Goal: Check status: Check status

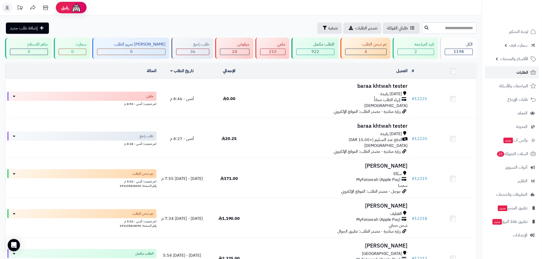
click at [522, 73] on span "الطلبات" at bounding box center [523, 72] width 12 height 7
drag, startPoint x: 524, startPoint y: 29, endPoint x: 328, endPoint y: 74, distance: 200.7
click at [524, 29] on span "لوحة التحكم" at bounding box center [518, 31] width 19 height 7
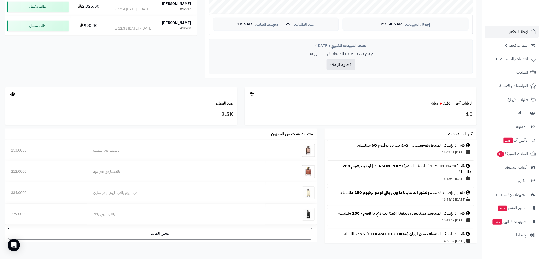
scroll to position [210, 0]
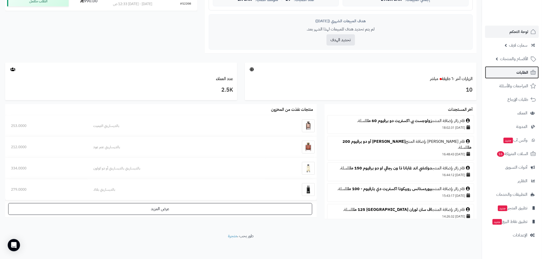
click at [511, 71] on link "الطلبات" at bounding box center [512, 72] width 54 height 12
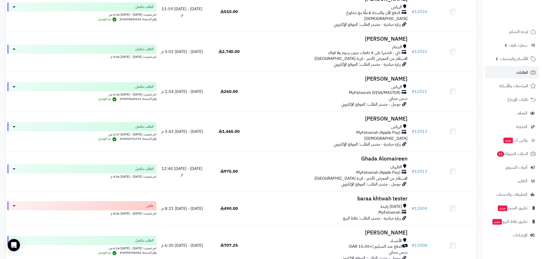
scroll to position [2257, 0]
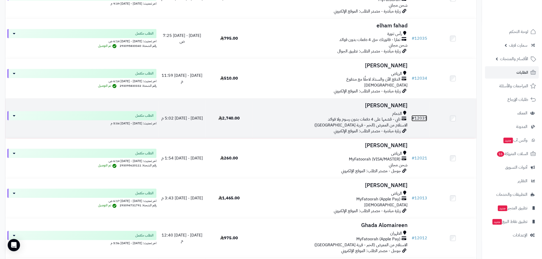
click at [421, 121] on link "# 12031" at bounding box center [420, 118] width 16 height 6
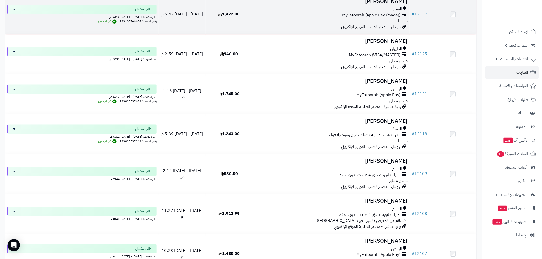
scroll to position [1062, 0]
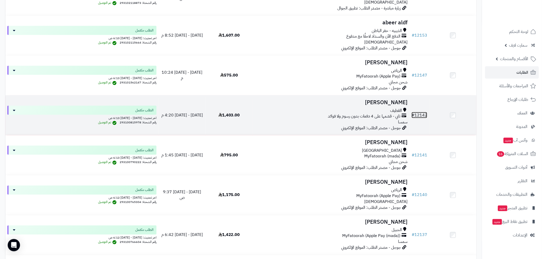
click at [420, 116] on link "# 12142" at bounding box center [420, 115] width 16 height 6
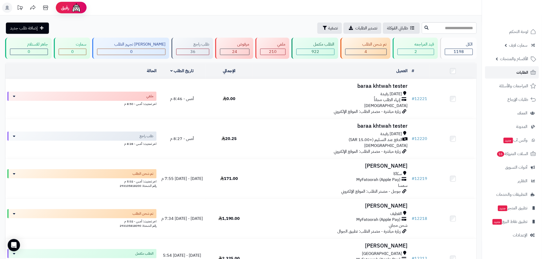
click at [528, 71] on span "الطلبات" at bounding box center [523, 72] width 12 height 7
